Goal: Task Accomplishment & Management: Manage account settings

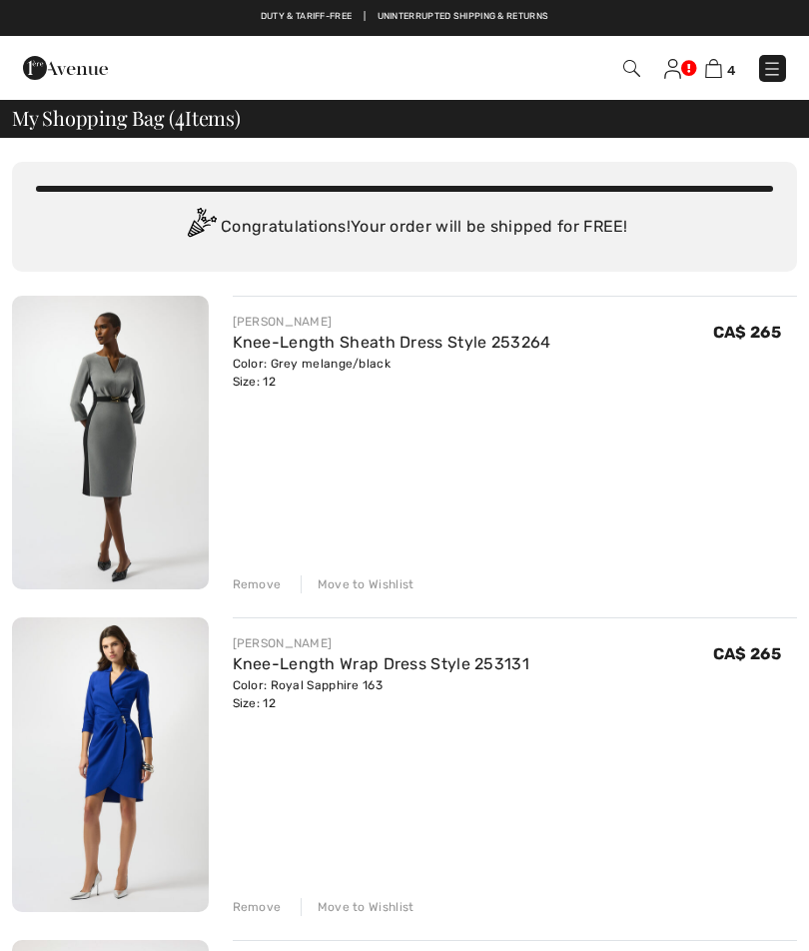
click at [672, 78] on img at bounding box center [672, 69] width 17 height 20
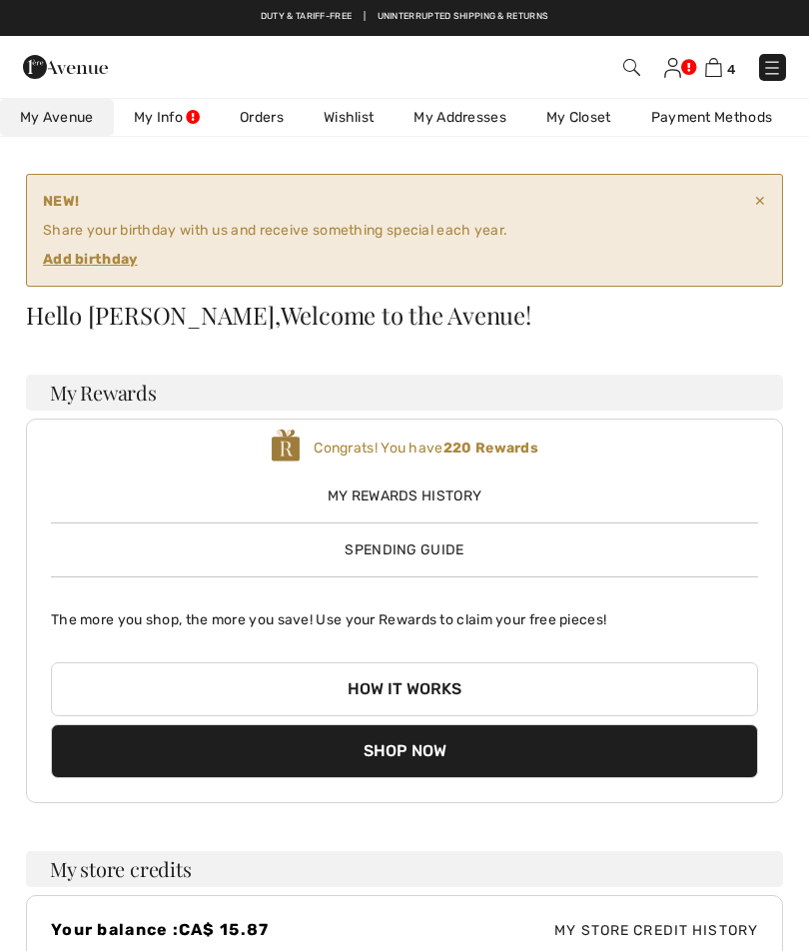
click at [775, 65] on img at bounding box center [772, 68] width 20 height 20
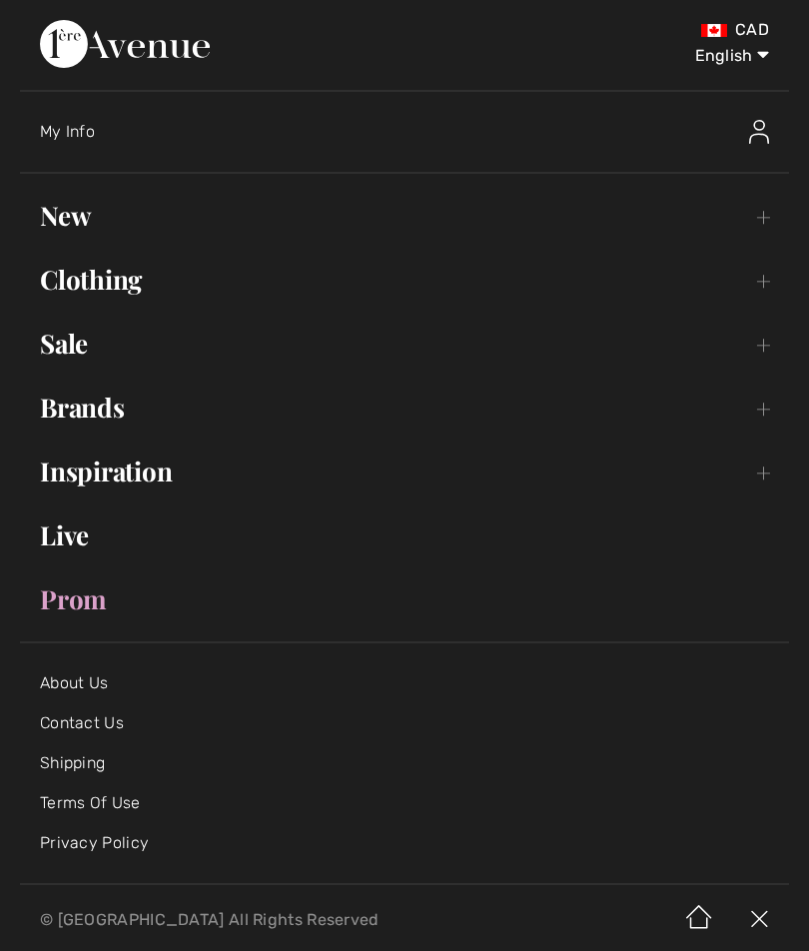
click at [721, 60] on select "English Français" at bounding box center [717, 52] width 104 height 60
select select "[URL][DOMAIN_NAME]"
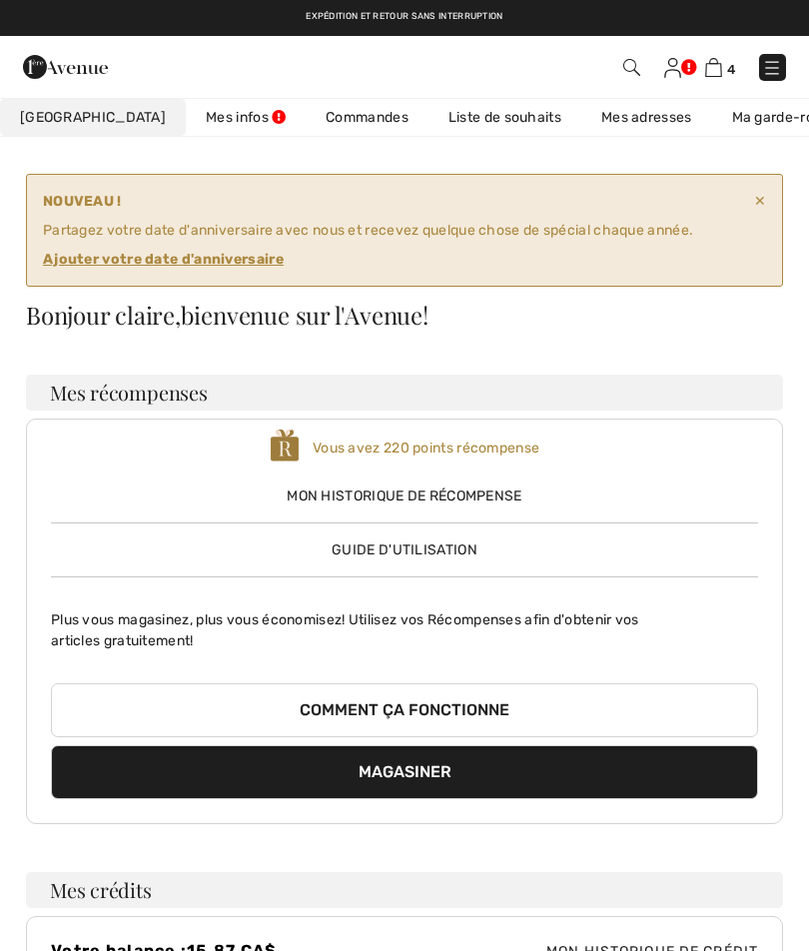
click at [767, 202] on div "NOUVEAU ! Partagez votre date d'anniversaire avec nous et recevez quelque chose…" at bounding box center [404, 230] width 757 height 113
click at [769, 190] on div "NOUVEAU ! Partagez votre date d'anniversaire avec nous et recevez quelque chose…" at bounding box center [404, 230] width 757 height 113
click at [761, 192] on span "✕" at bounding box center [760, 230] width 12 height 79
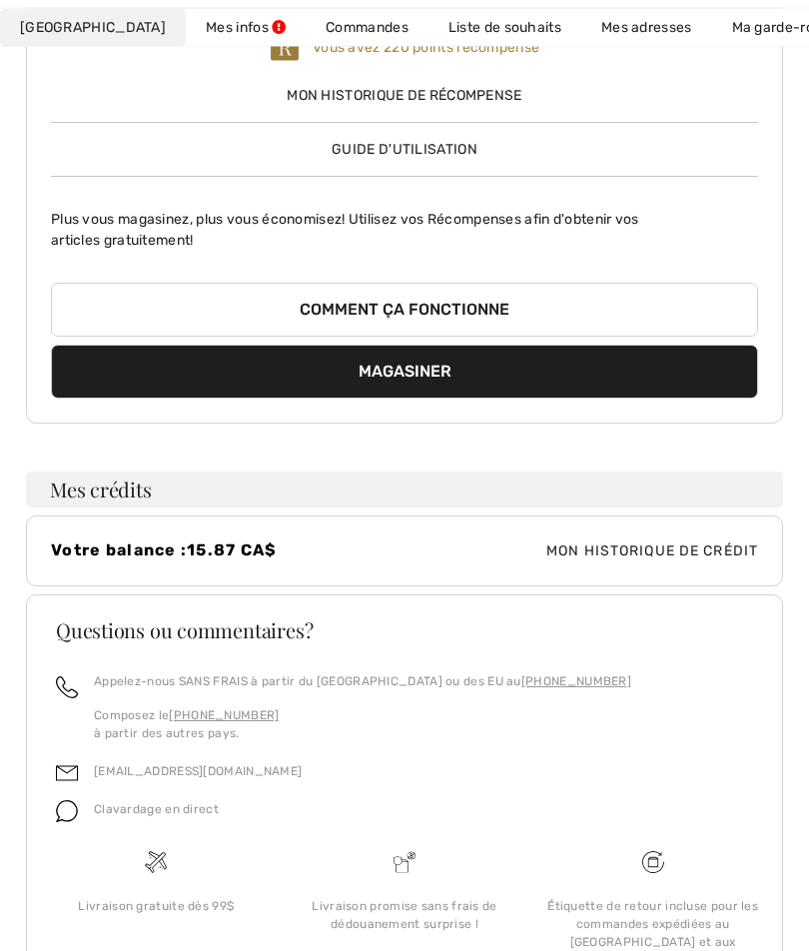
scroll to position [288, 0]
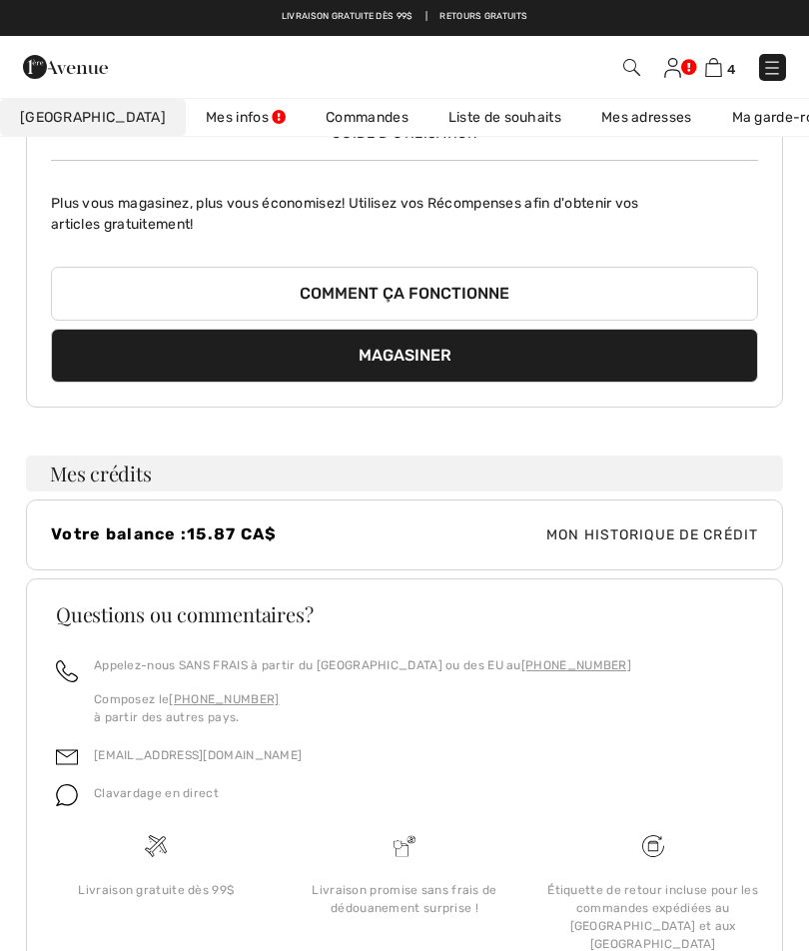
click at [196, 127] on link "Mes infos" at bounding box center [246, 117] width 120 height 37
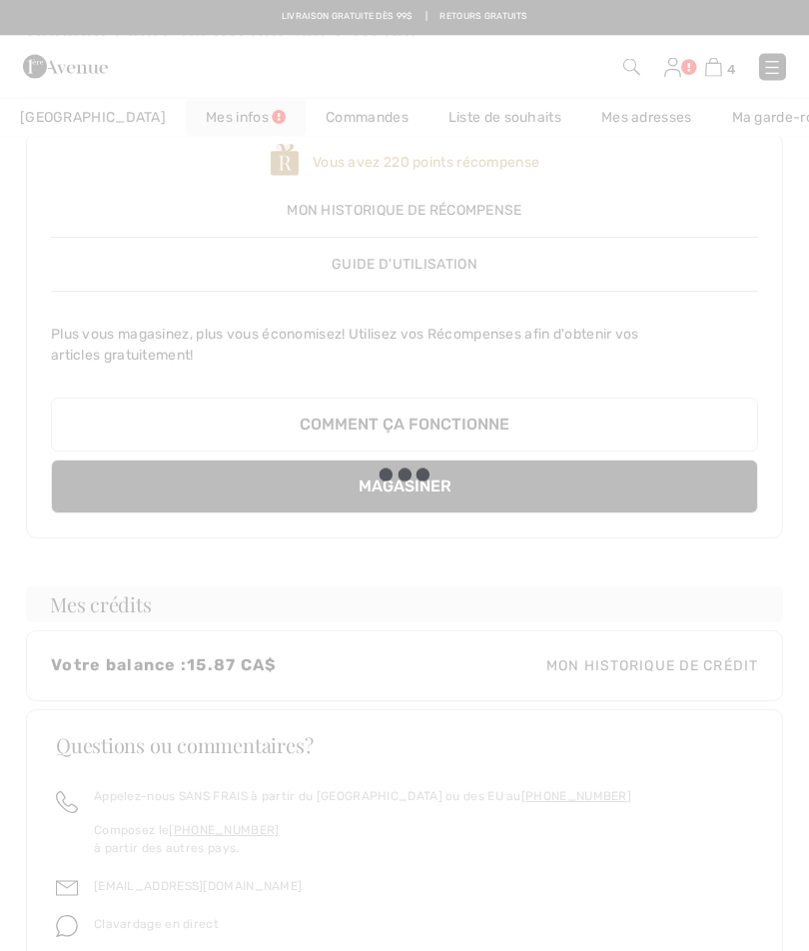
scroll to position [119, 0]
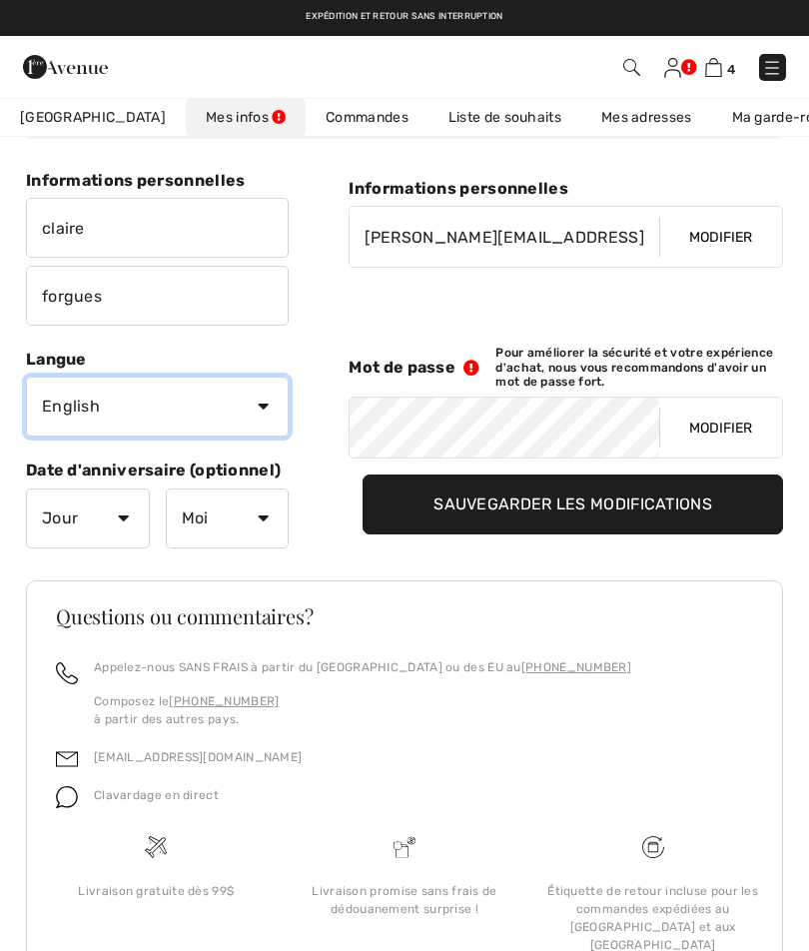
click at [82, 416] on select "English Français" at bounding box center [157, 406] width 263 height 60
select select "Fr"
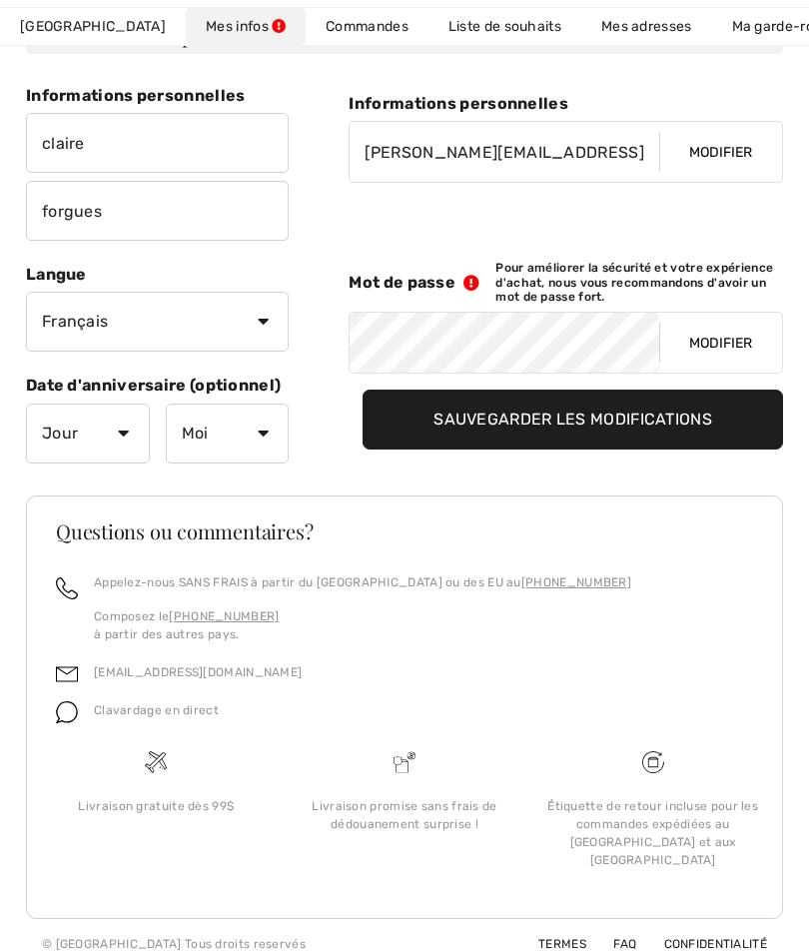
click at [720, 152] on button "Modifier" at bounding box center [720, 153] width 123 height 60
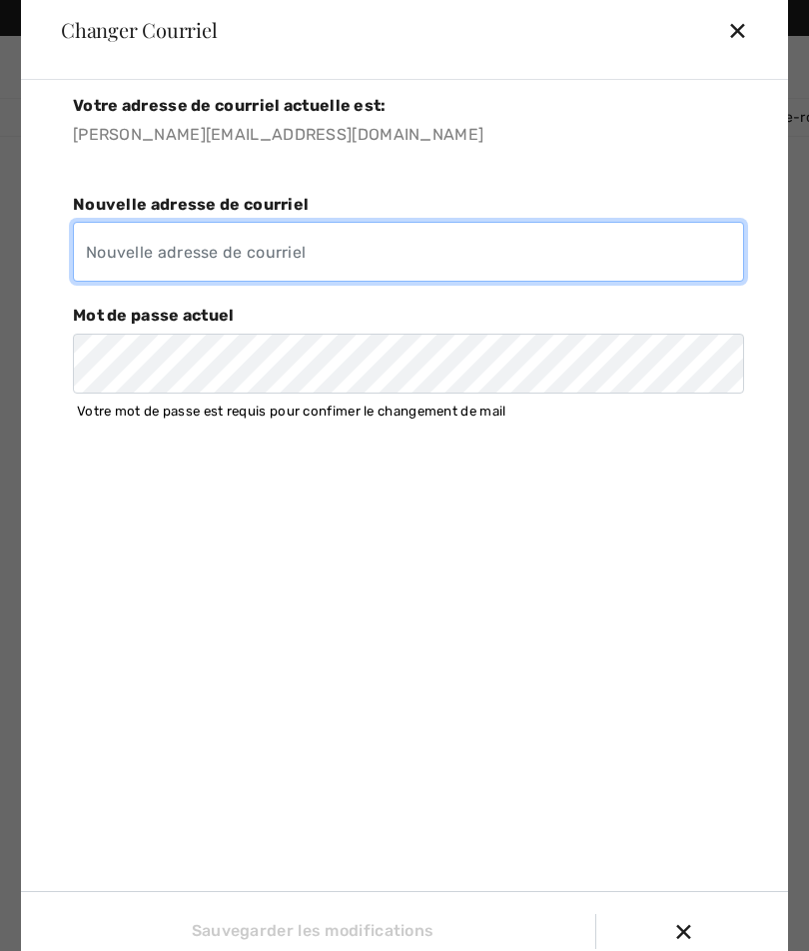
click at [148, 256] on input "EMAIL" at bounding box center [408, 252] width 671 height 60
type input "c.forgues@live.ca"
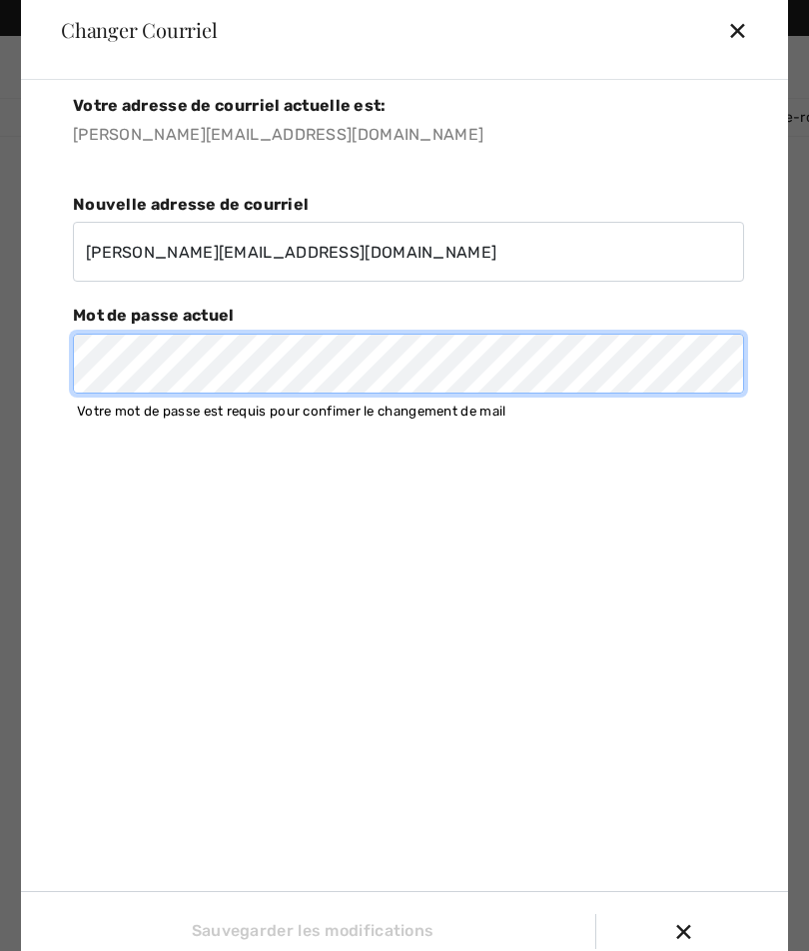
scroll to position [123, 0]
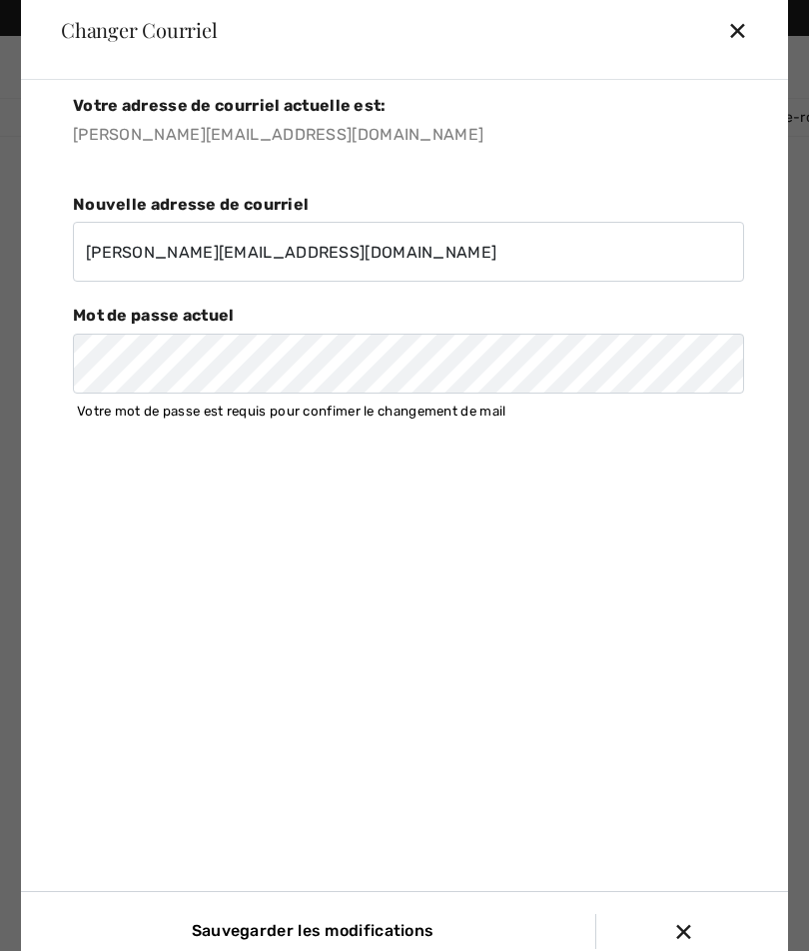
click at [467, 519] on div "Votre adresse de courriel actuelle est: c.forgues.25@gmail.com Nouvelle adresse…" at bounding box center [404, 525] width 767 height 891
click at [628, 484] on div "Votre adresse de courriel actuelle est: c.forgues.25@gmail.com Nouvelle adresse…" at bounding box center [404, 525] width 767 height 891
click at [546, 625] on div "Votre adresse de courriel actuelle est: c.forgues.25@gmail.com Nouvelle adresse…" at bounding box center [404, 525] width 767 height 891
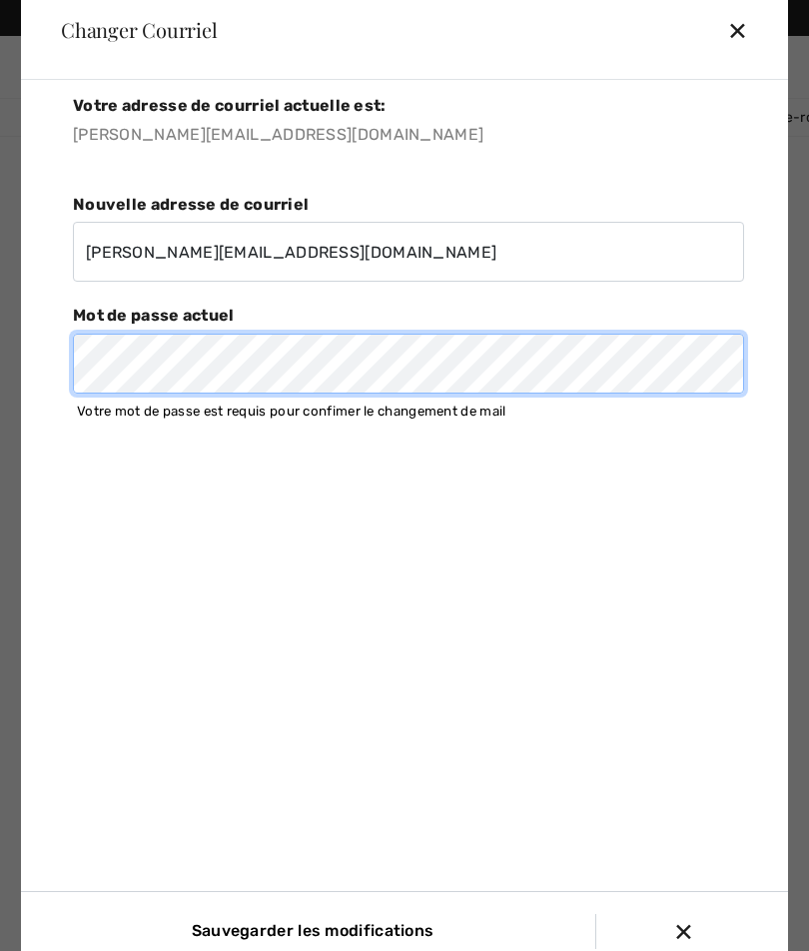
scroll to position [123, 0]
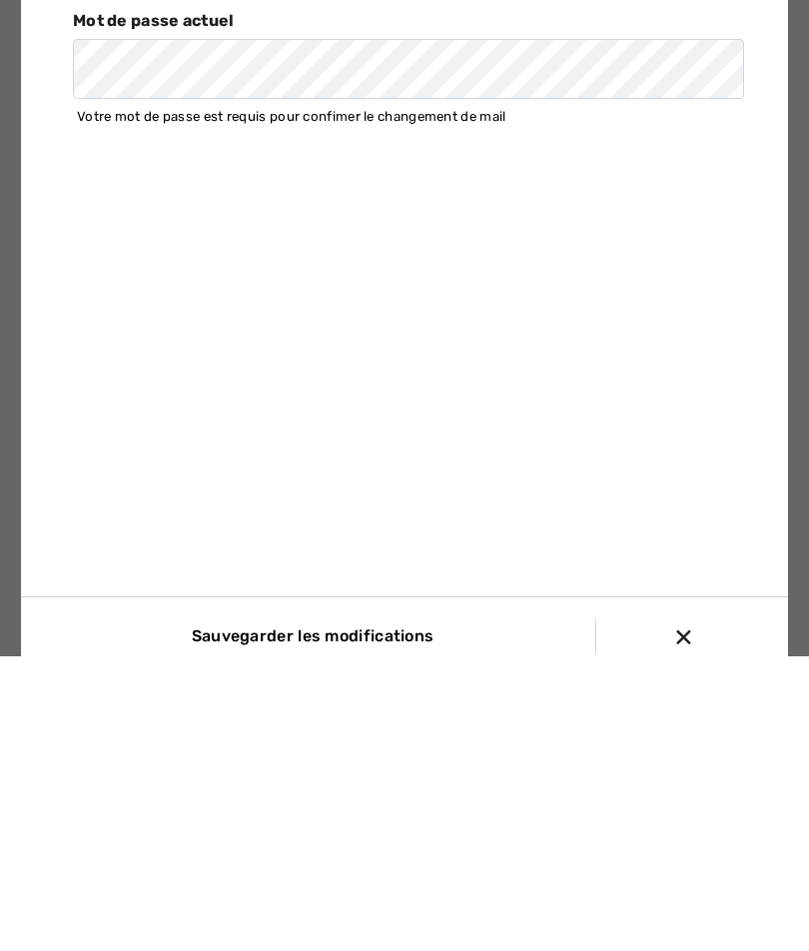
click at [688, 910] on div "✕" at bounding box center [692, 931] width 168 height 42
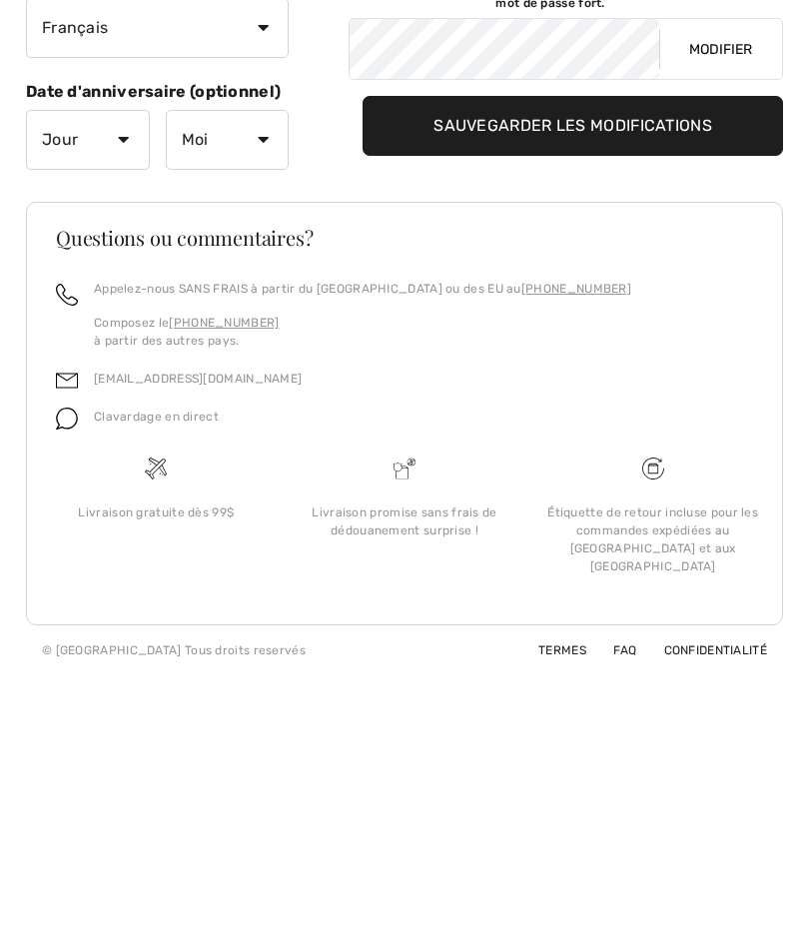
scroll to position [119, 0]
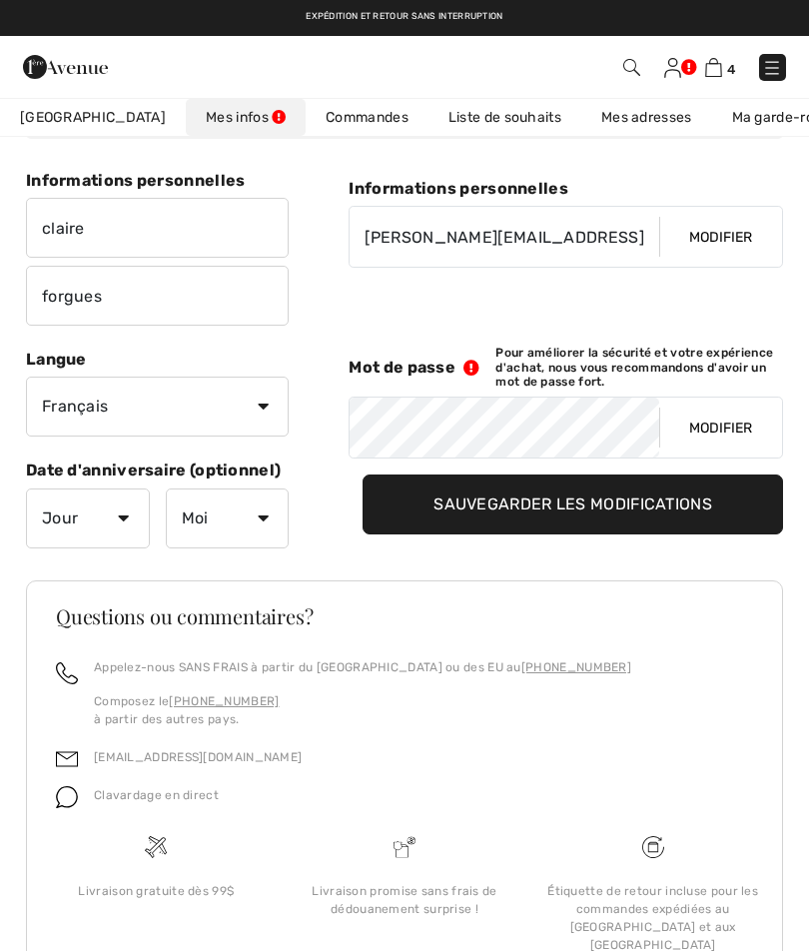
click at [713, 429] on button "Modifier" at bounding box center [720, 427] width 123 height 60
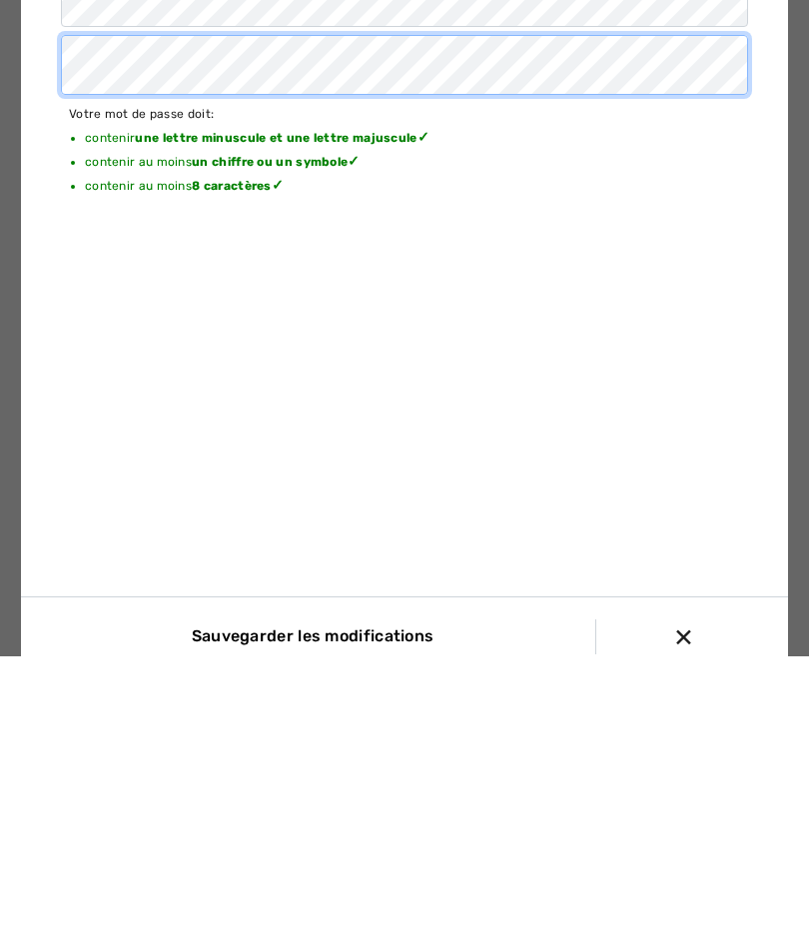
scroll to position [203, 0]
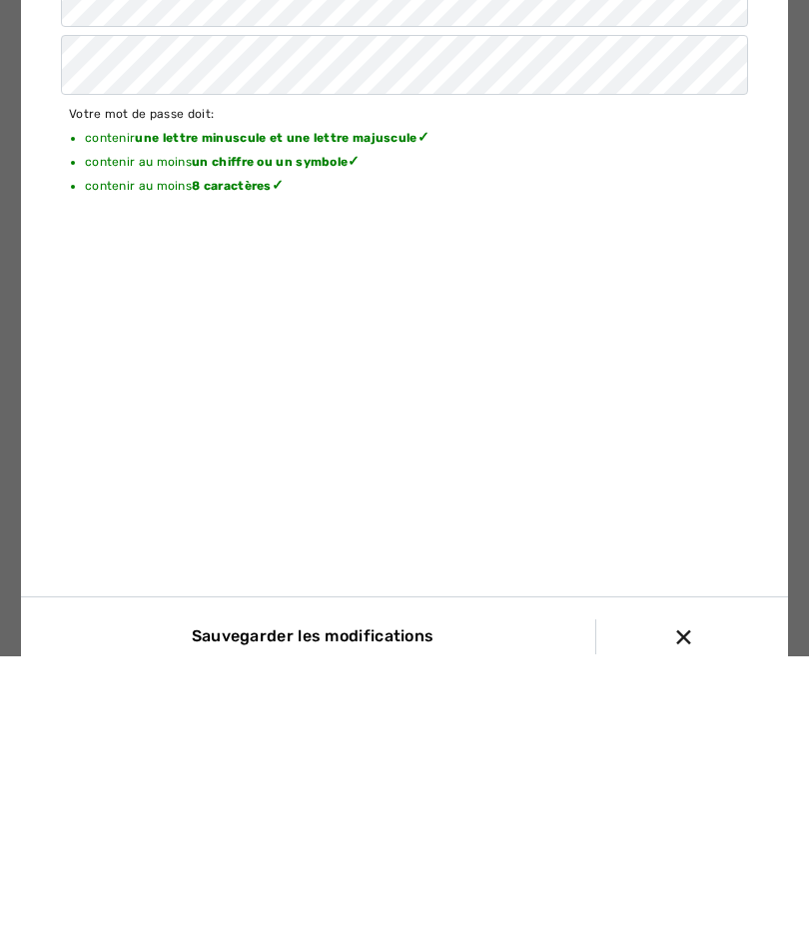
click at [323, 914] on input "Sauvegarder les modifications" at bounding box center [309, 931] width 264 height 35
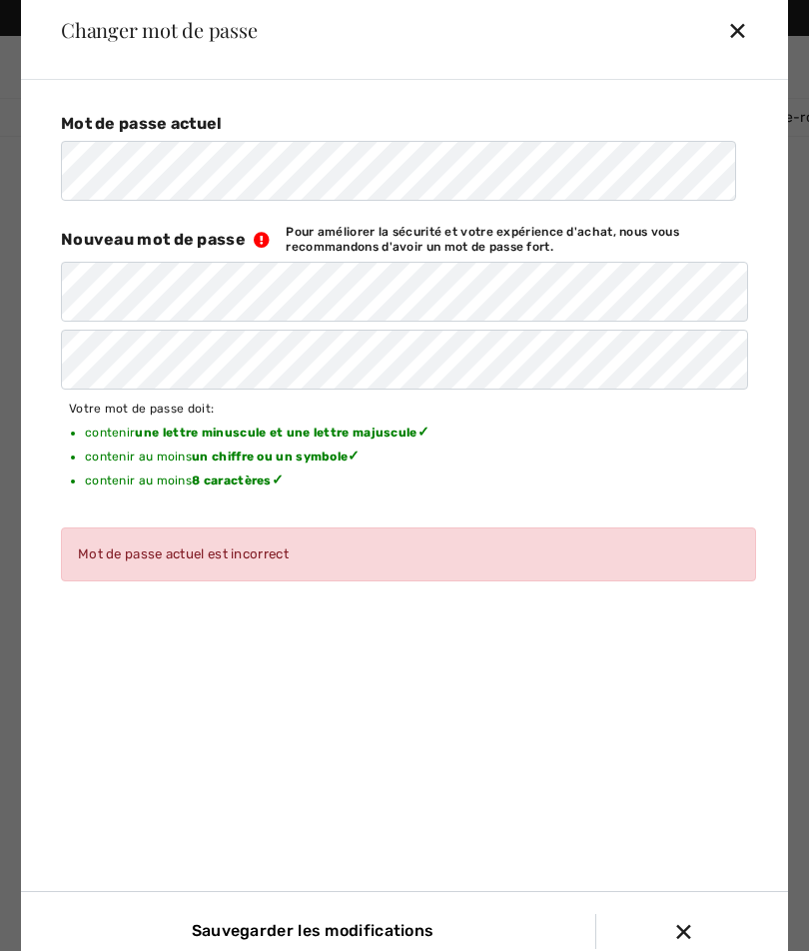
click at [234, 249] on span "Nouveau mot de passe" at bounding box center [153, 239] width 185 height 19
click at [749, 51] on div "✕" at bounding box center [745, 30] width 37 height 42
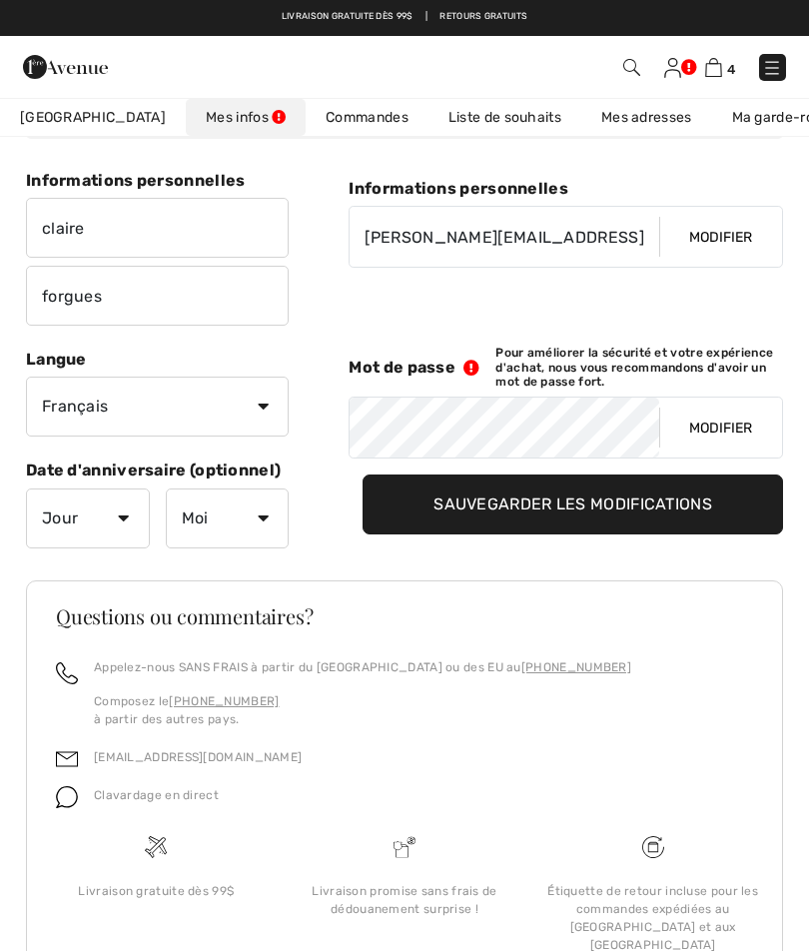
click at [503, 387] on div "Mot de passe Pour améliorer la sécurité et votre expérience d'achat, nous vous …" at bounding box center [566, 402] width 434 height 113
click at [204, 121] on link "Mes infos" at bounding box center [246, 117] width 120 height 37
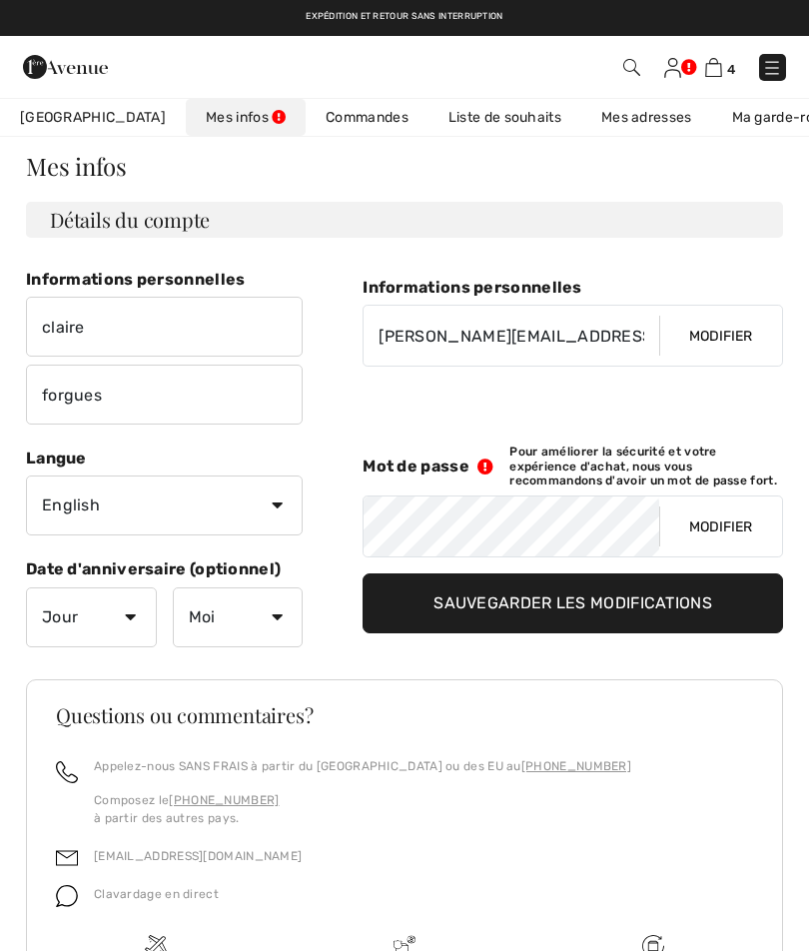
scroll to position [0, 0]
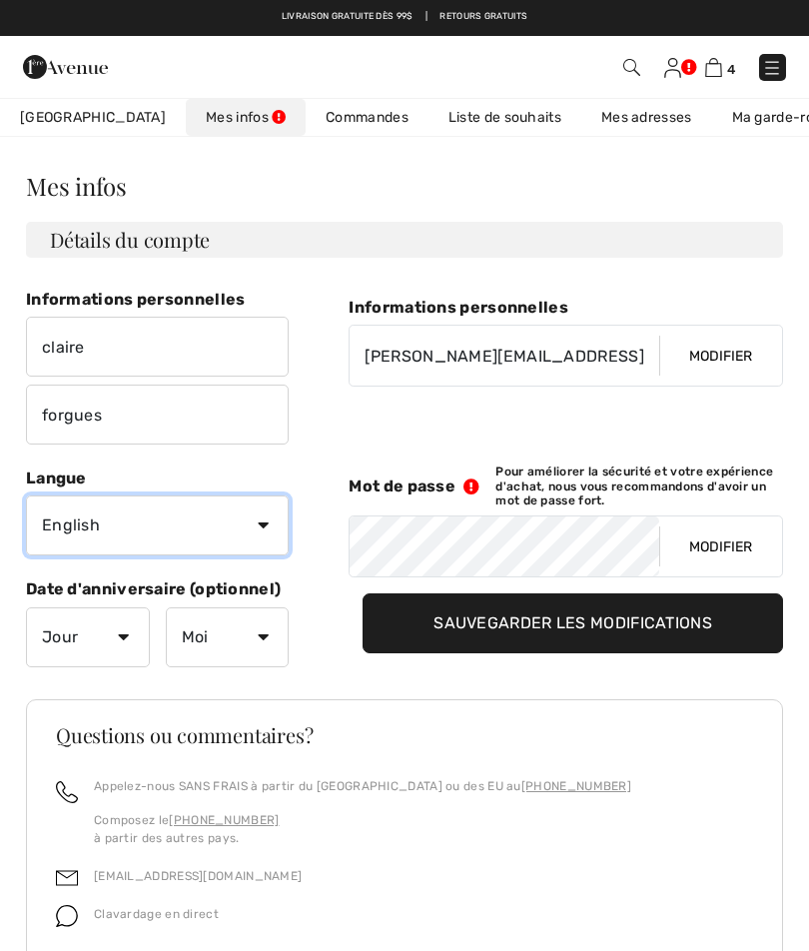
click at [266, 523] on select "English Français" at bounding box center [157, 525] width 263 height 60
select select "Fr"
click at [740, 542] on button "Modifier" at bounding box center [720, 546] width 123 height 60
